Goal: Task Accomplishment & Management: Use online tool/utility

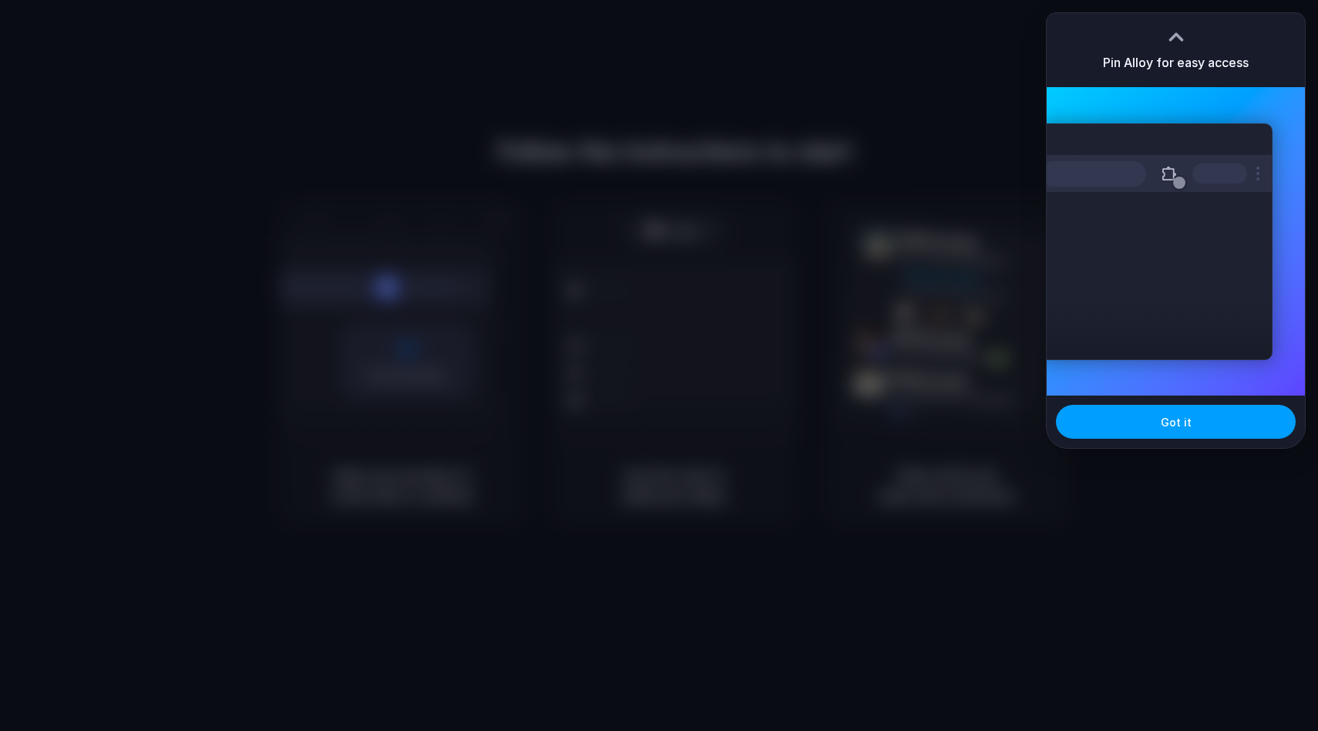
click at [1209, 411] on button "Got it" at bounding box center [1176, 422] width 240 height 34
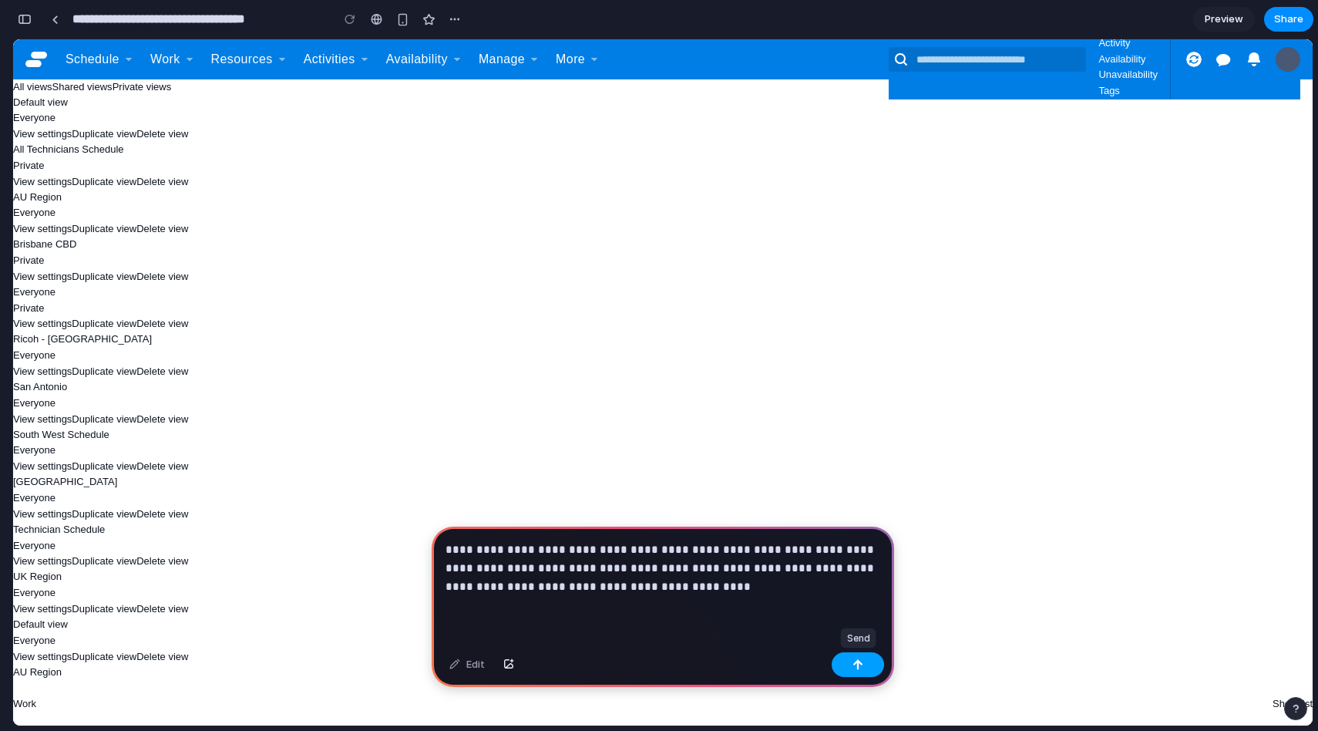
click at [857, 658] on button "button" at bounding box center [858, 664] width 52 height 25
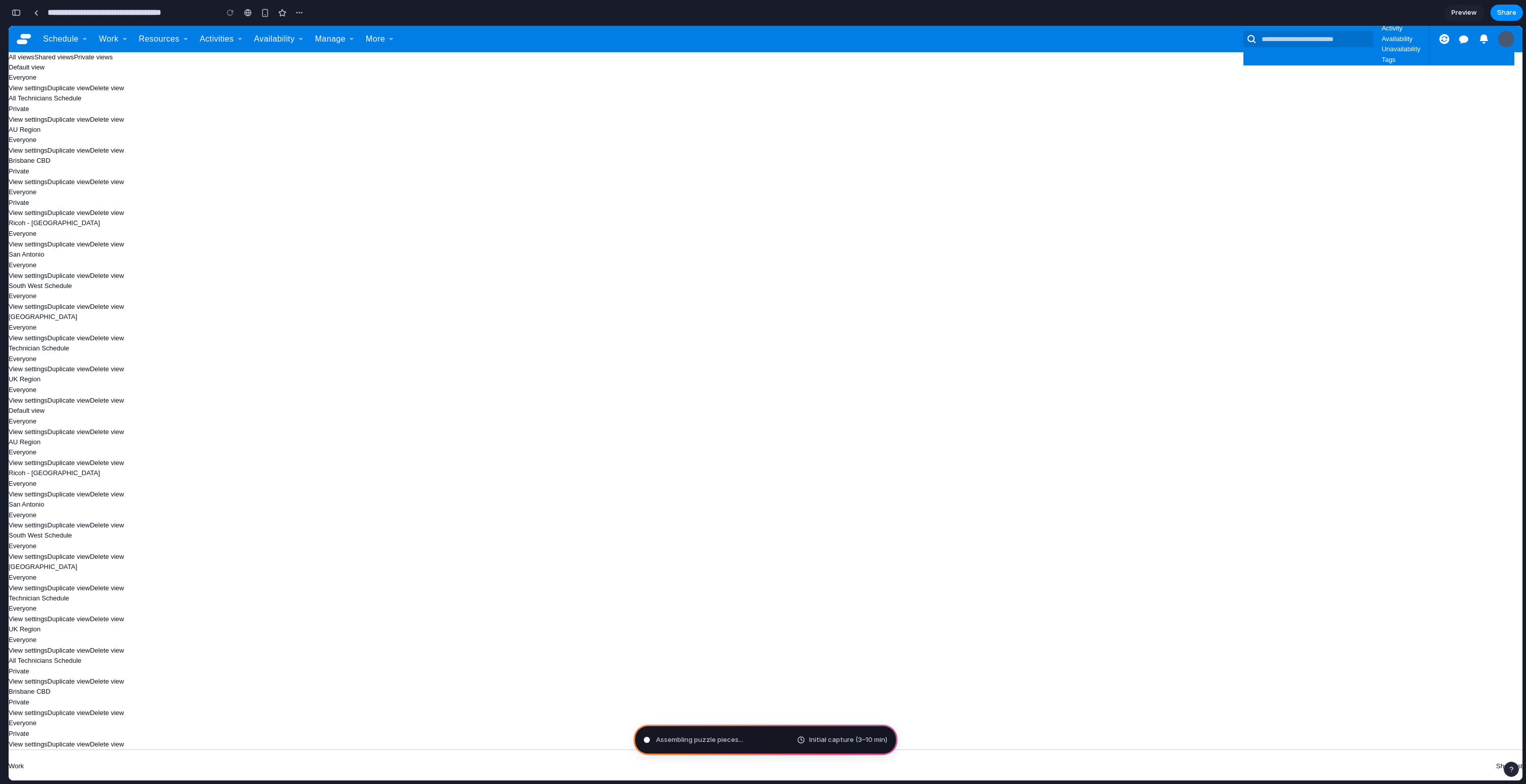
type input "**********"
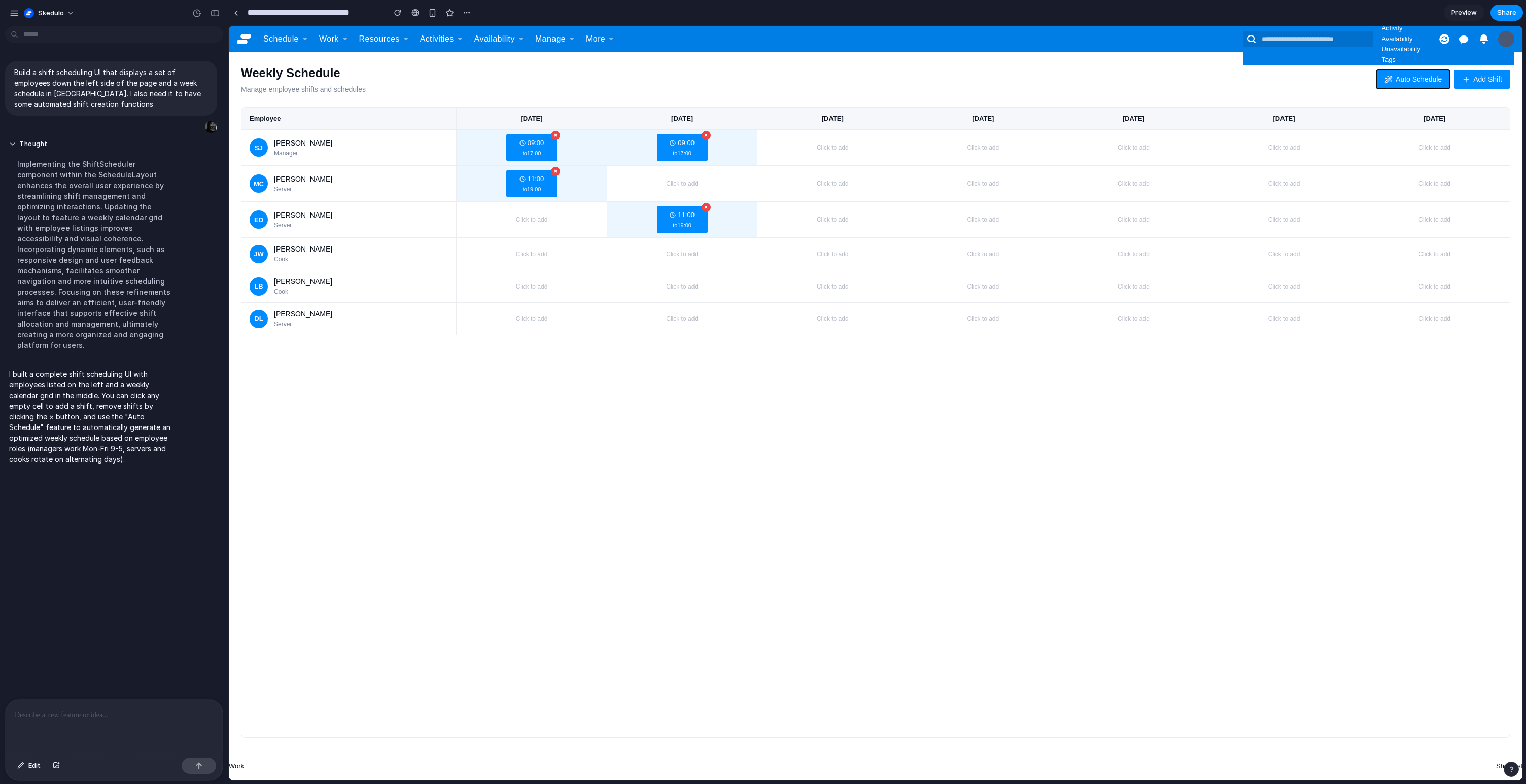
click at [867, 82] on span "Auto Schedule" at bounding box center [1419, 80] width 46 height 11
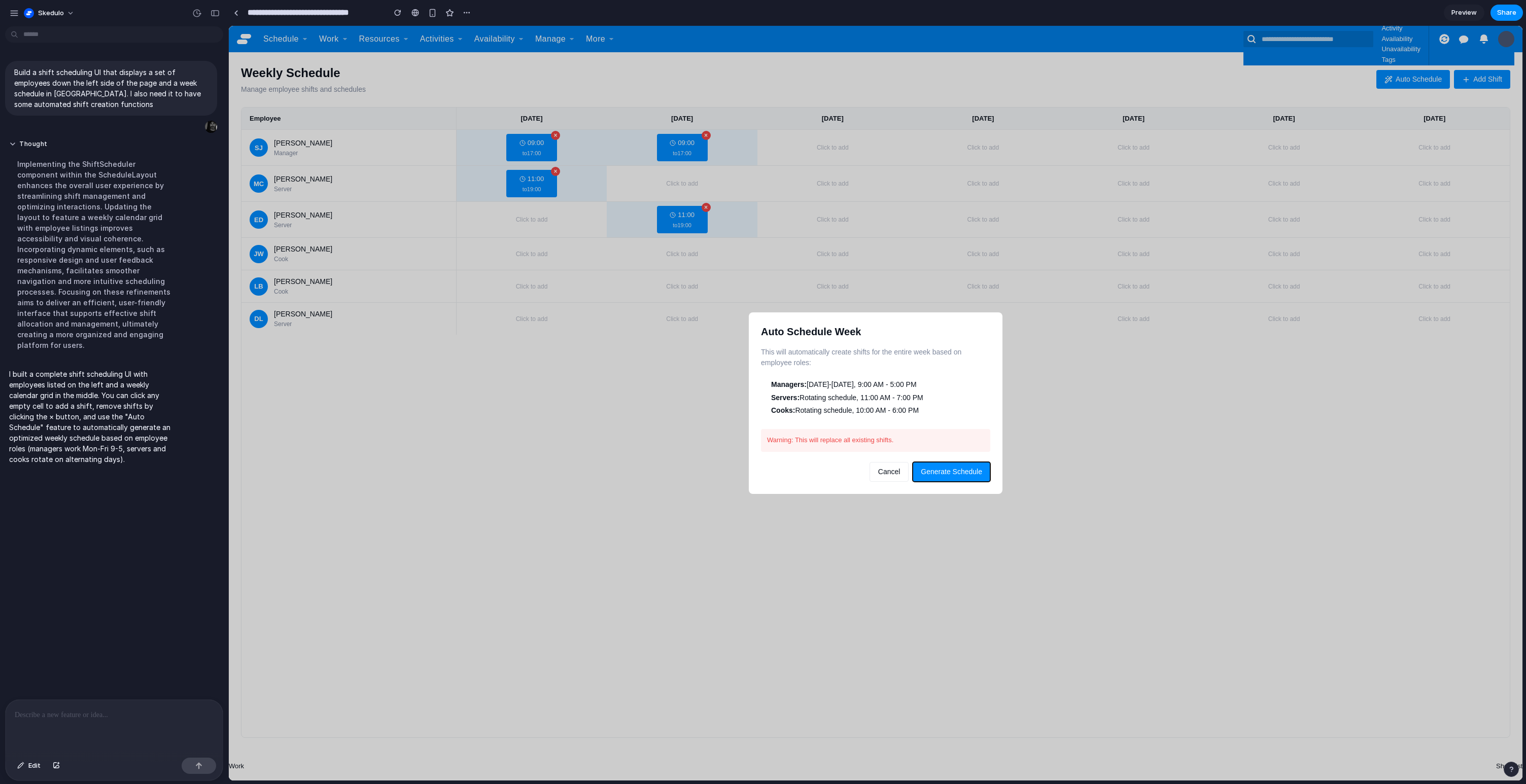
click at [867, 472] on span "Generate Schedule" at bounding box center [951, 472] width 61 height 8
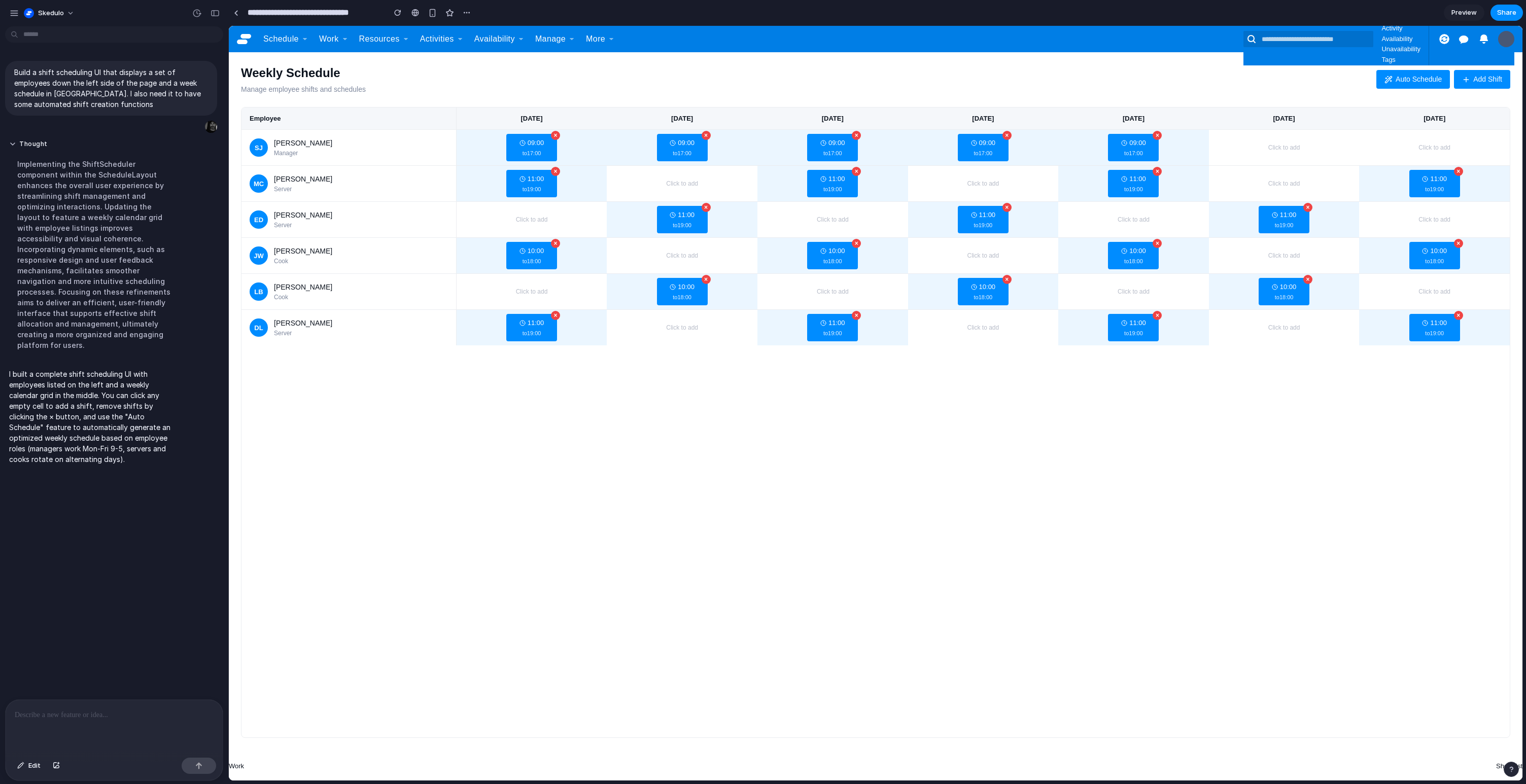
click at [867, 472] on div "Employee Monday Tuesday Wednesday Thursday Friday Saturday Sunday SJ Sarah John…" at bounding box center [875, 422] width 1269 height 631
click at [515, 270] on td "10:00 to 18:00 ×" at bounding box center [532, 256] width 151 height 36
click at [532, 256] on div "10:00 to 18:00 ×" at bounding box center [531, 256] width 51 height 28
click at [292, 41] on link "Schedule" at bounding box center [285, 39] width 56 height 26
click at [867, 14] on span "Preview" at bounding box center [1464, 12] width 26 height 10
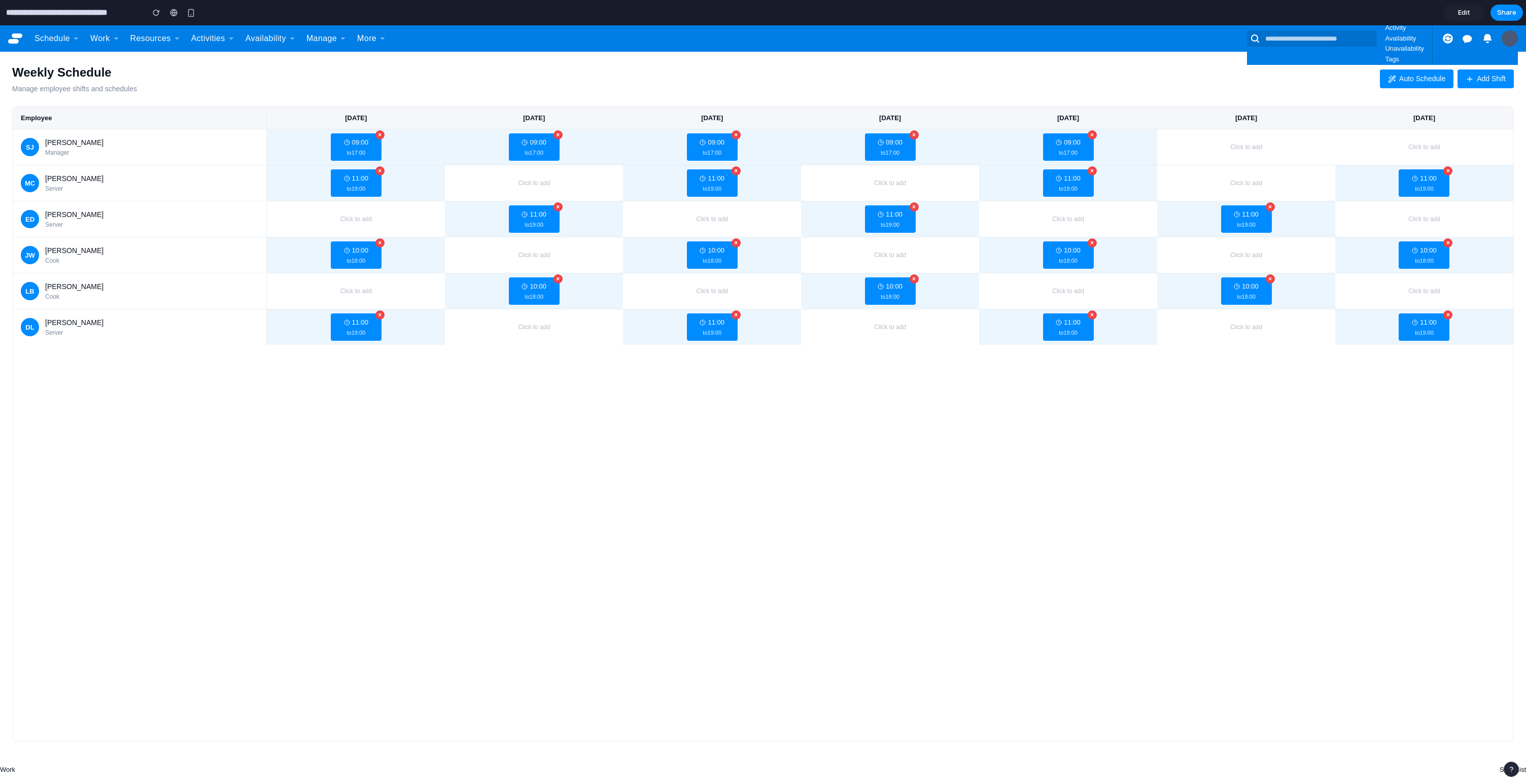
click at [867, 12] on span "Edit" at bounding box center [1464, 12] width 13 height 10
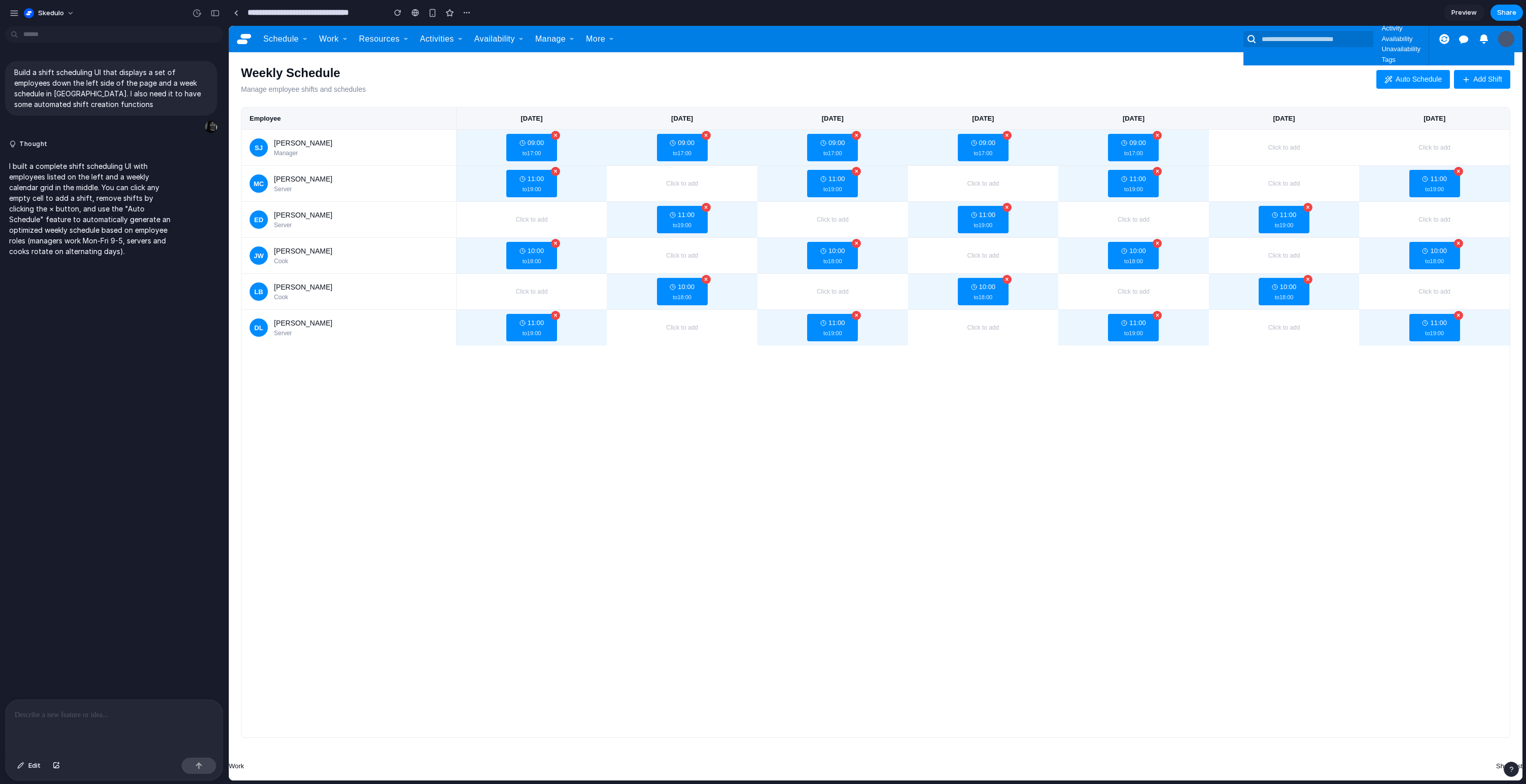
scroll to position [0, 9]
